Goal: Check status: Check status

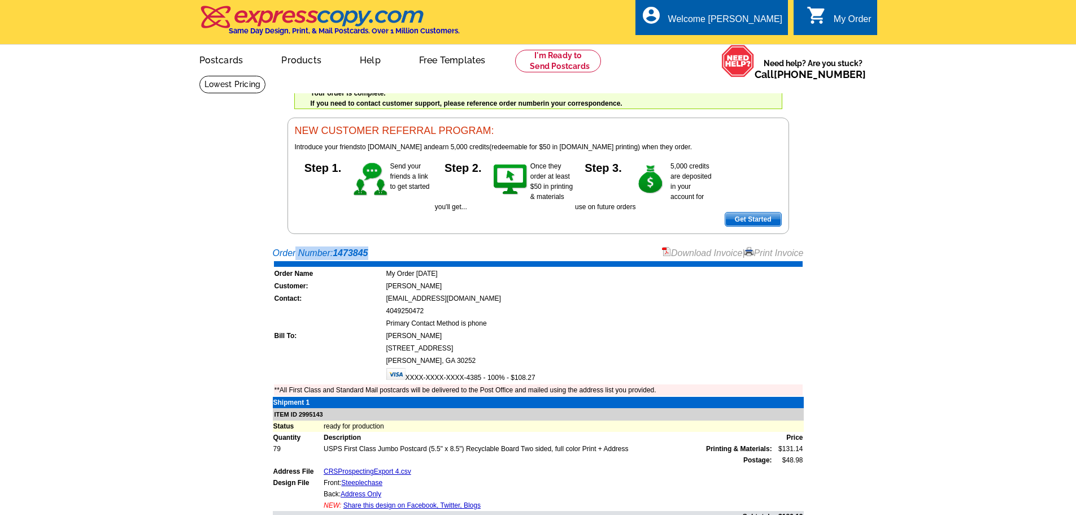
click at [834, 14] on div "My Order" at bounding box center [853, 22] width 38 height 16
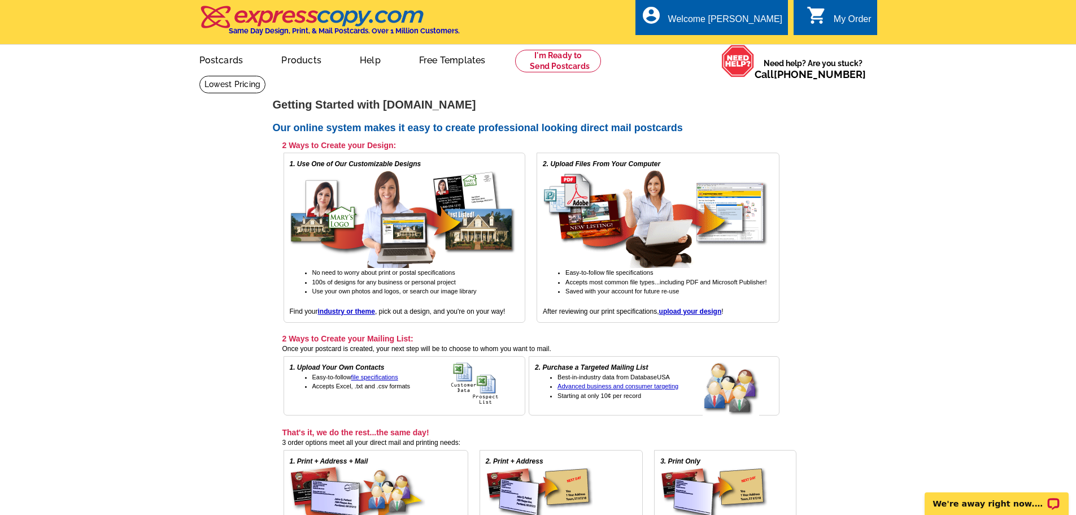
click at [857, 20] on div "My Order" at bounding box center [853, 22] width 38 height 16
drag, startPoint x: 743, startPoint y: 21, endPoint x: 748, endPoint y: 38, distance: 18.2
click at [748, 35] on div "account_circle Welcome Scott My Account Logout" at bounding box center [712, 17] width 153 height 36
click at [750, 42] on link "My Account" at bounding box center [754, 43] width 49 height 10
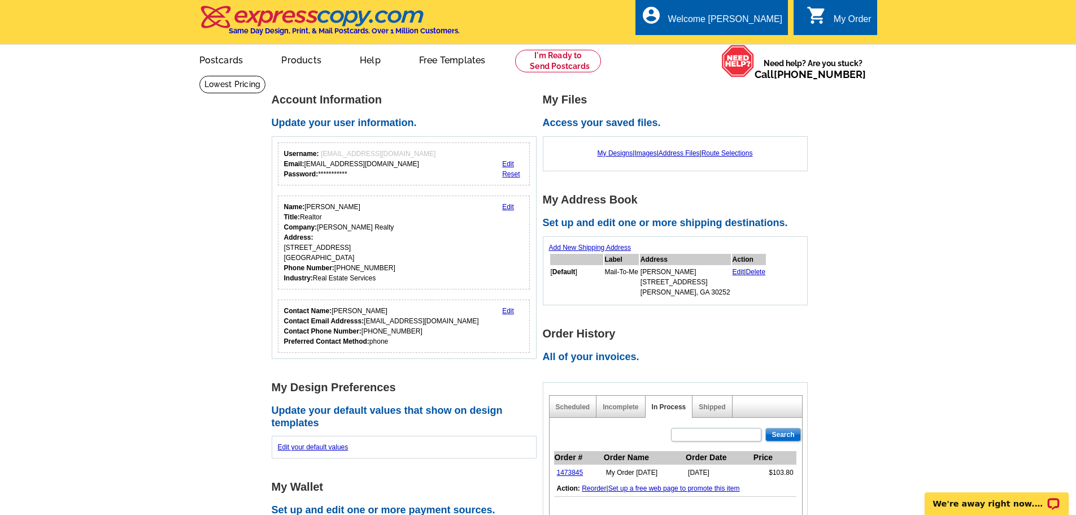
click at [264, 21] on img at bounding box center [312, 17] width 227 height 24
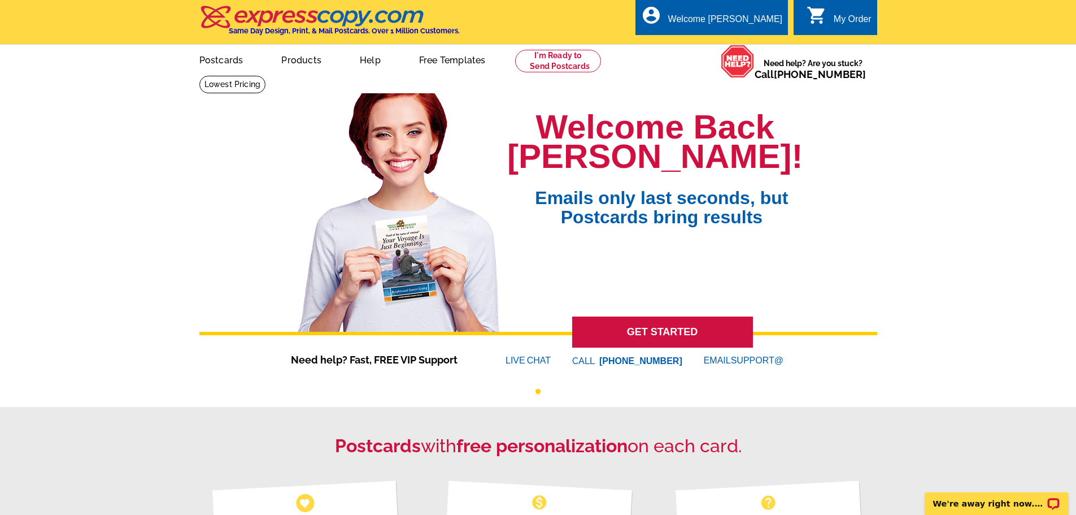
click at [847, 18] on div "My Order" at bounding box center [853, 22] width 38 height 16
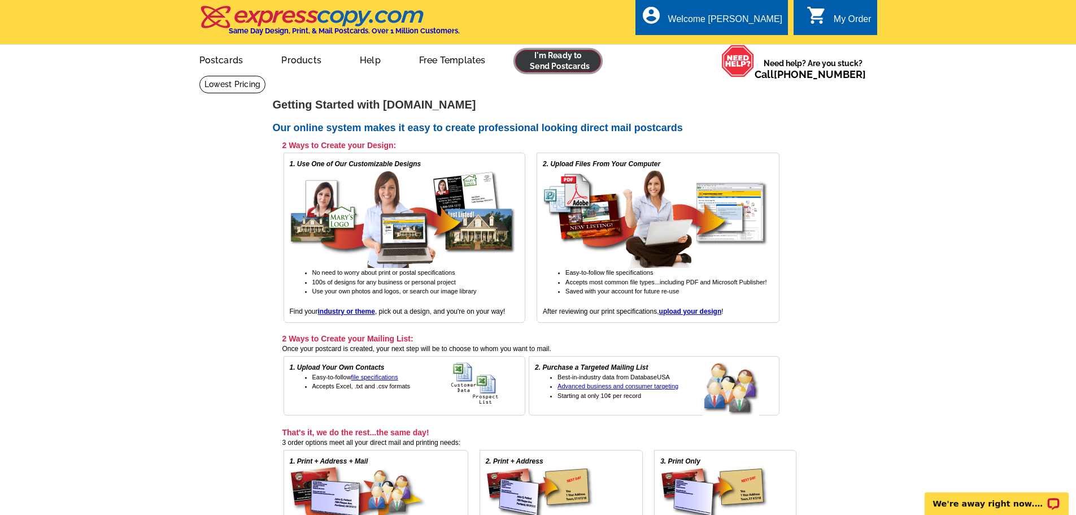
click at [558, 61] on link at bounding box center [558, 61] width 86 height 23
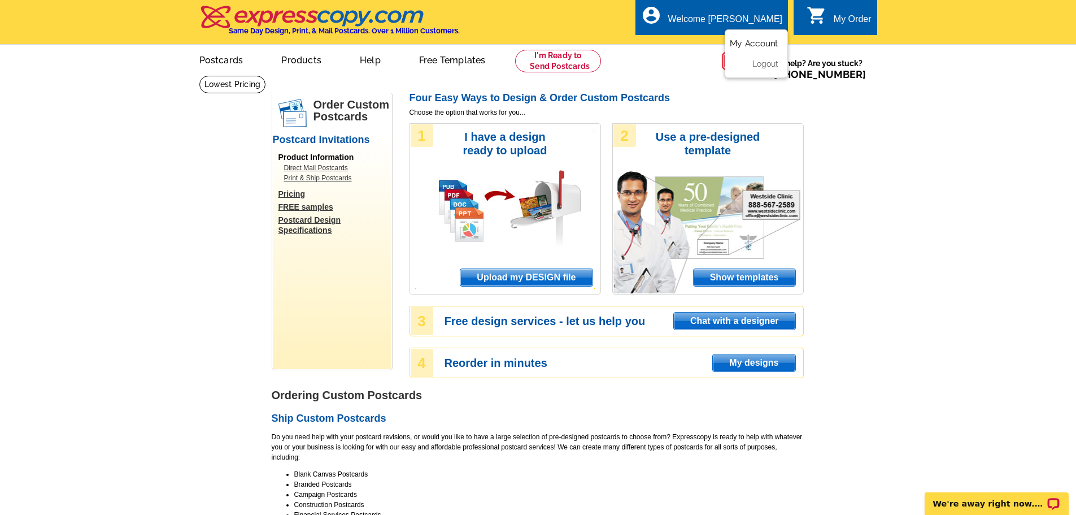
click at [755, 42] on link "My Account" at bounding box center [754, 43] width 49 height 10
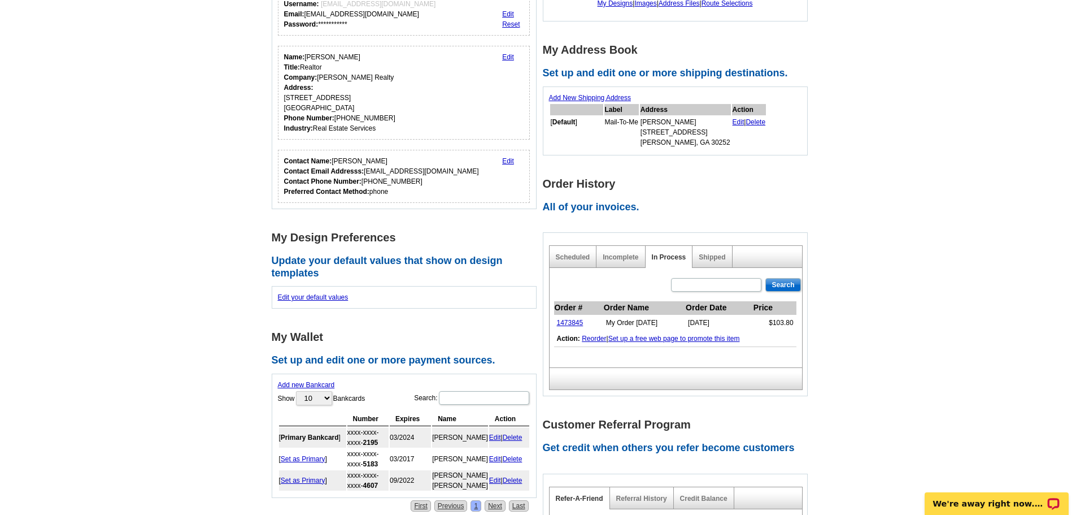
scroll to position [170, 0]
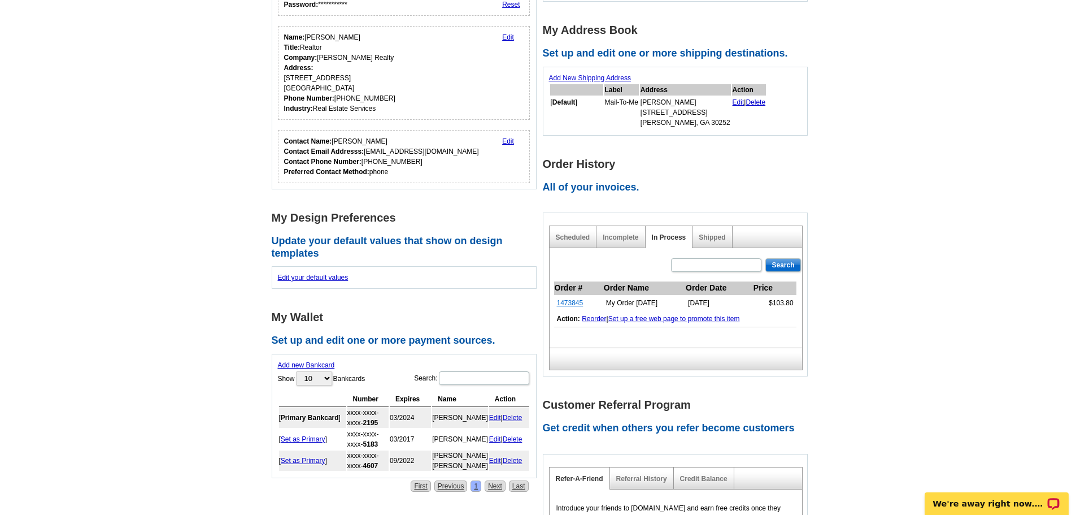
click at [566, 304] on link "1473845" at bounding box center [570, 303] width 27 height 8
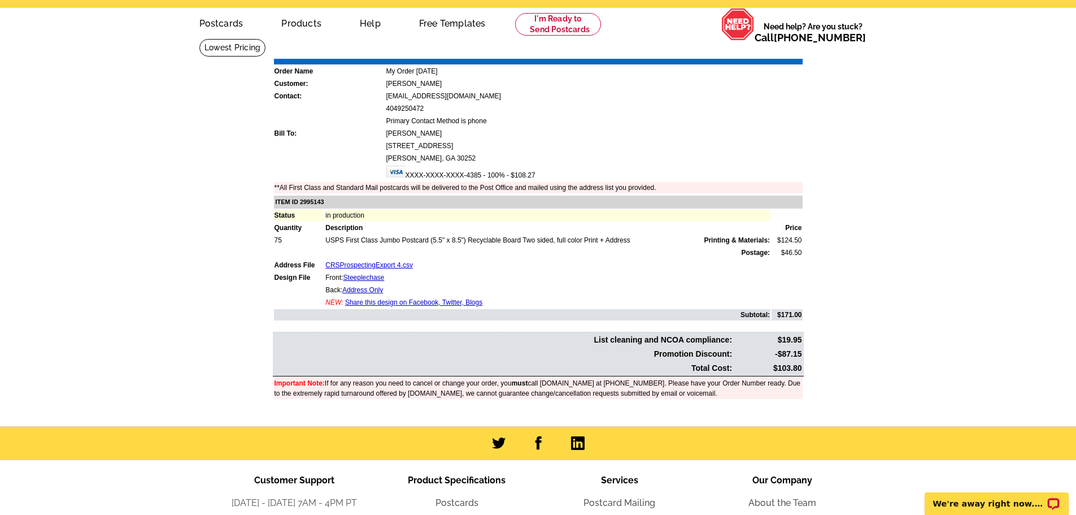
scroll to position [57, 0]
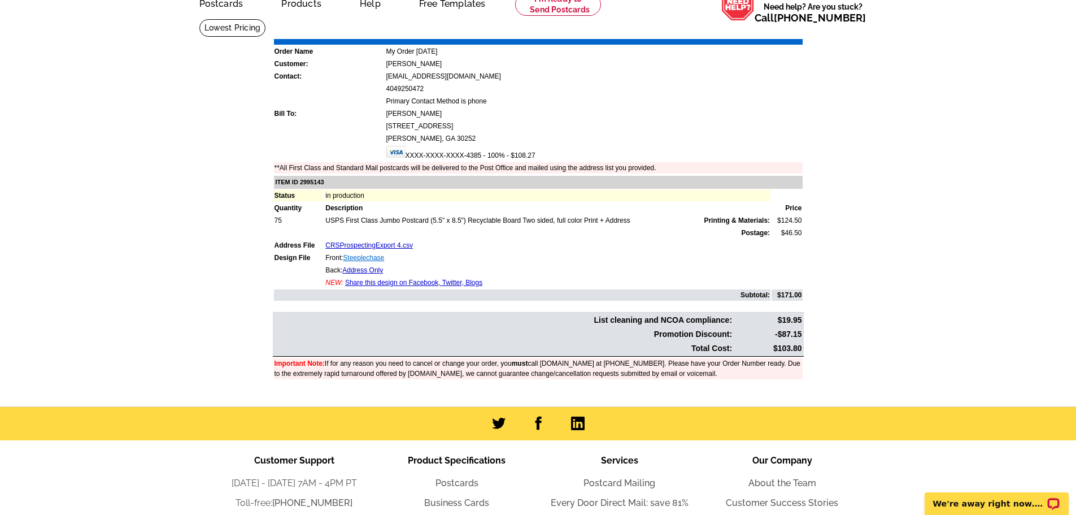
click at [369, 258] on link "Steeplechase" at bounding box center [364, 258] width 41 height 8
